Goal: Information Seeking & Learning: Check status

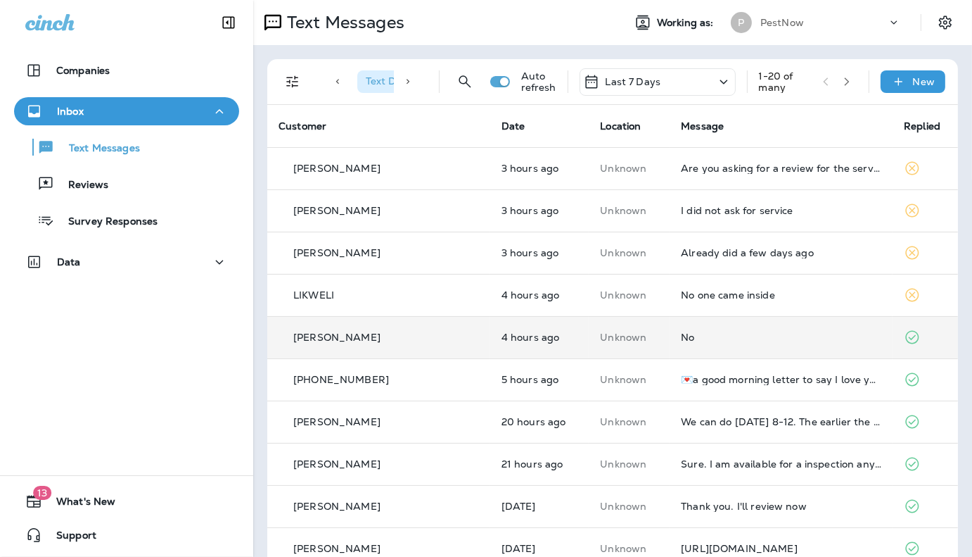
click at [673, 334] on td "No" at bounding box center [781, 337] width 223 height 42
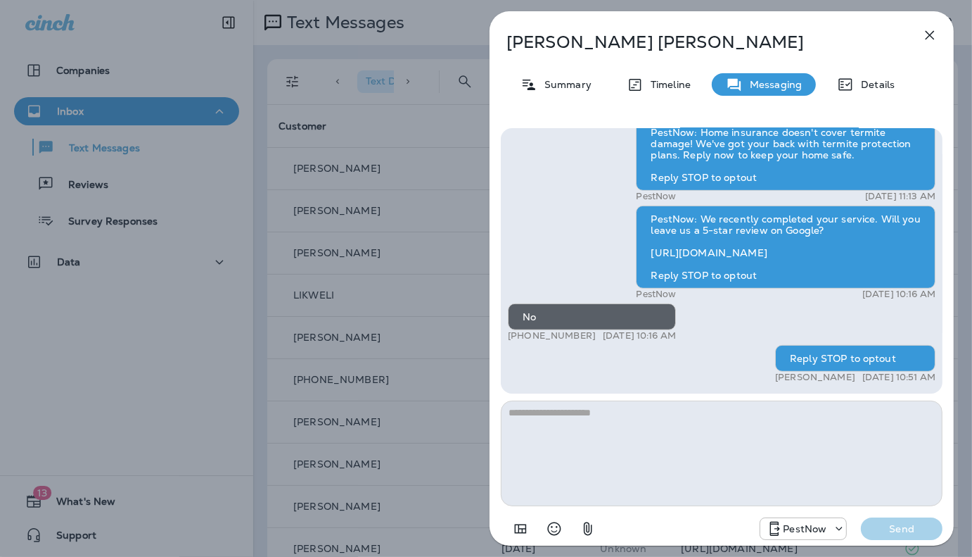
click at [670, 418] on textarea at bounding box center [722, 453] width 442 height 106
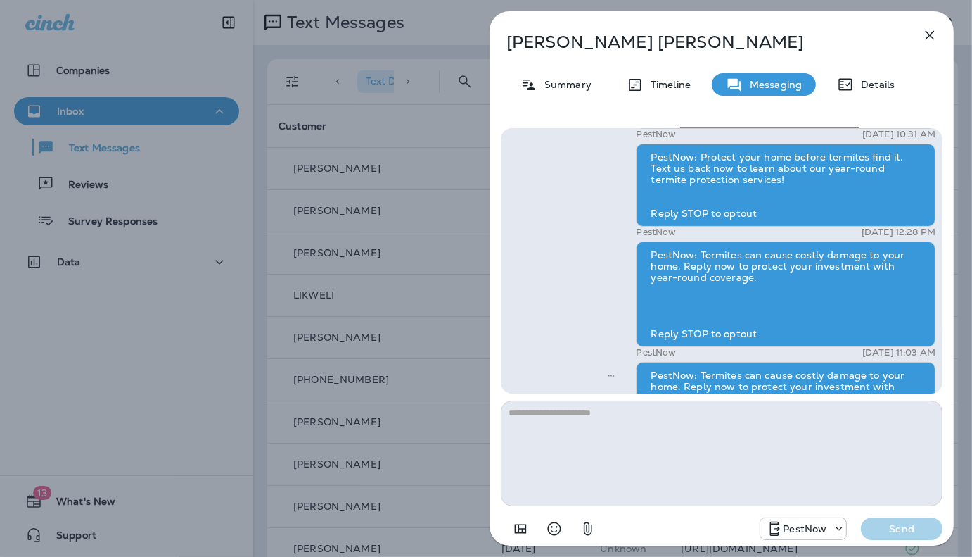
scroll to position [-687, 0]
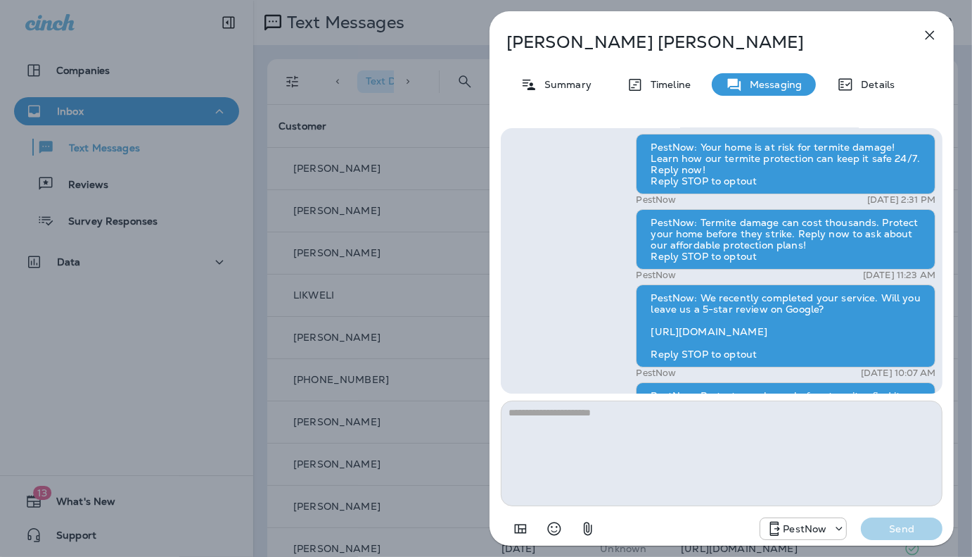
click at [927, 38] on icon "button" at bounding box center [930, 35] width 17 height 17
